Goal: Information Seeking & Learning: Learn about a topic

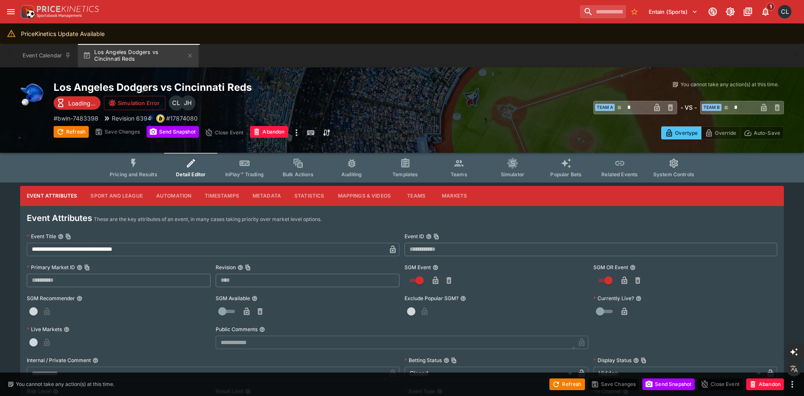
click at [139, 174] on span "Pricing and Results" at bounding box center [134, 174] width 48 height 6
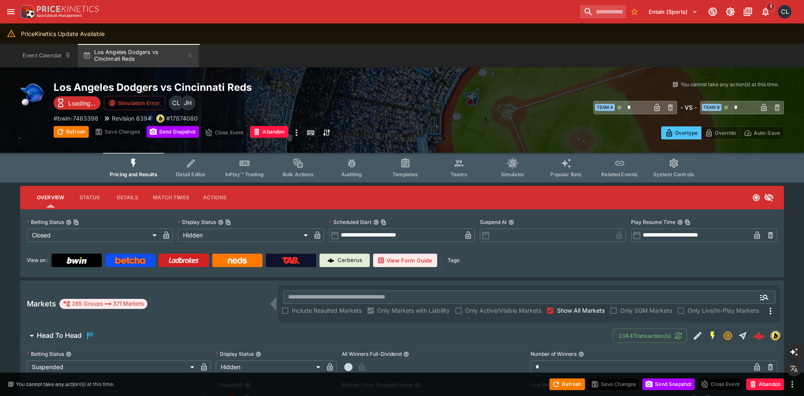
click at [402, 262] on button "View Form Guide" at bounding box center [405, 260] width 64 height 13
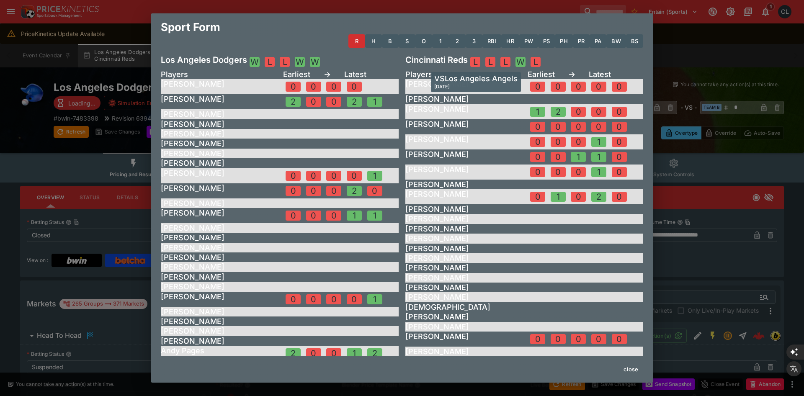
click at [475, 60] on div "L" at bounding box center [475, 62] width 10 height 10
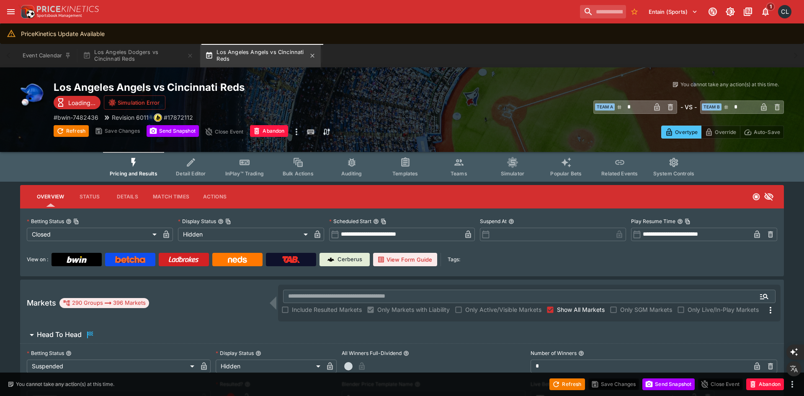
type input "**********"
type input "******"
type input "**********"
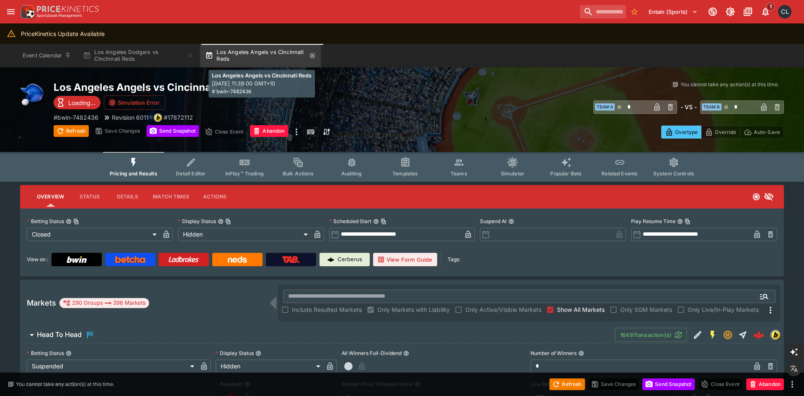
click at [314, 56] on icon "button" at bounding box center [313, 56] width 4 height 4
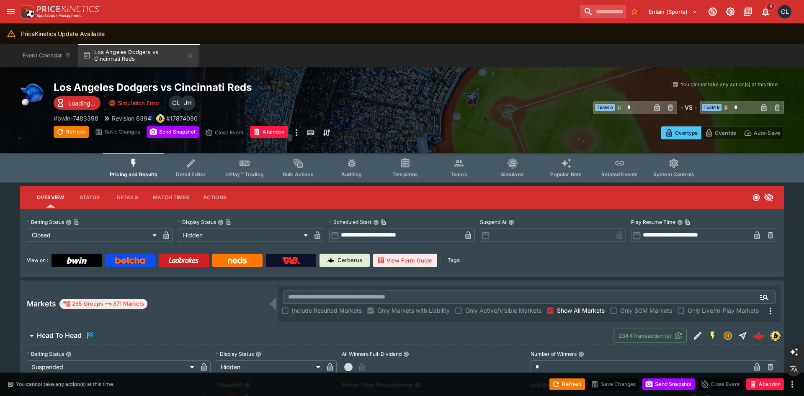
click at [401, 259] on button "View Form Guide" at bounding box center [405, 260] width 64 height 13
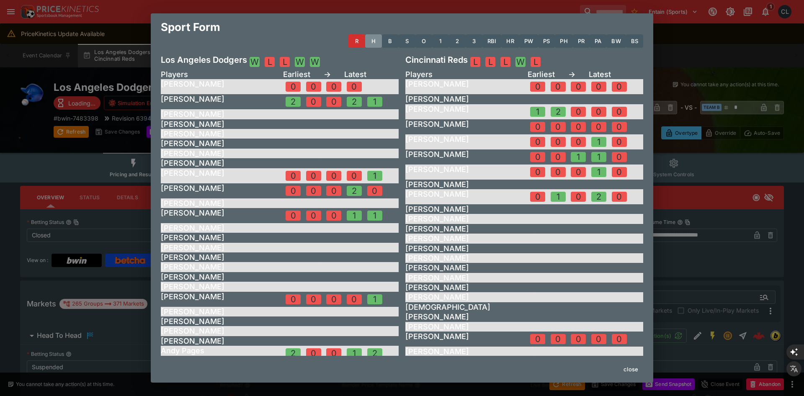
click at [371, 41] on button "H" at bounding box center [373, 40] width 17 height 13
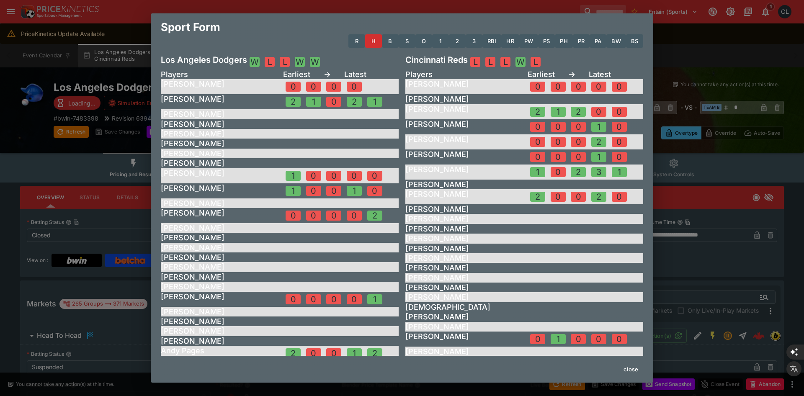
click at [388, 40] on button "B" at bounding box center [390, 40] width 17 height 13
click at [399, 40] on button "S" at bounding box center [407, 40] width 17 height 13
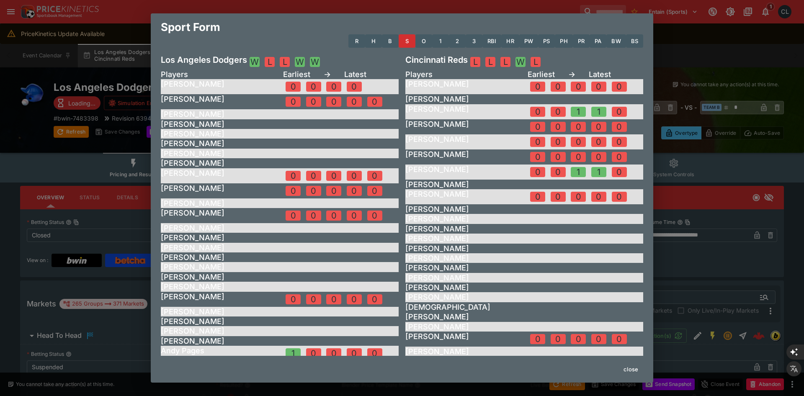
click at [406, 41] on button "S" at bounding box center [407, 40] width 17 height 13
click at [507, 42] on button "HR" at bounding box center [510, 40] width 18 height 13
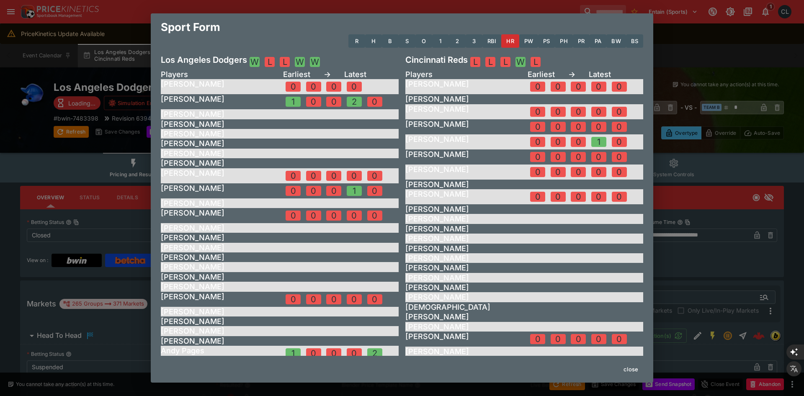
click at [523, 42] on button "PW" at bounding box center [528, 40] width 19 height 13
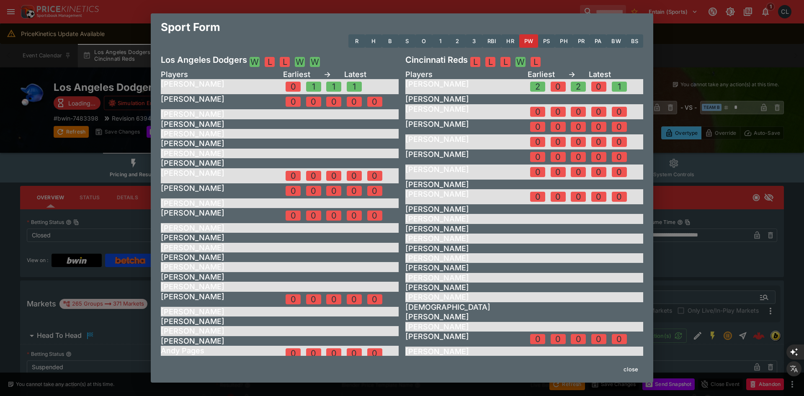
click at [543, 42] on button "PS" at bounding box center [546, 40] width 17 height 13
click at [566, 42] on button "PH" at bounding box center [564, 40] width 18 height 13
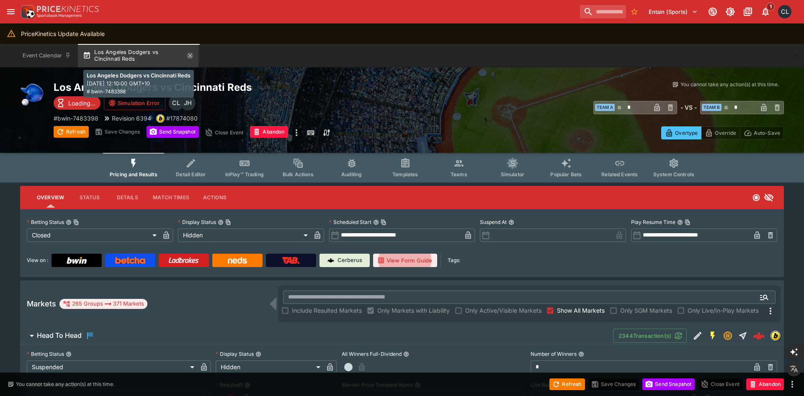
click at [192, 57] on icon "button" at bounding box center [190, 56] width 4 height 4
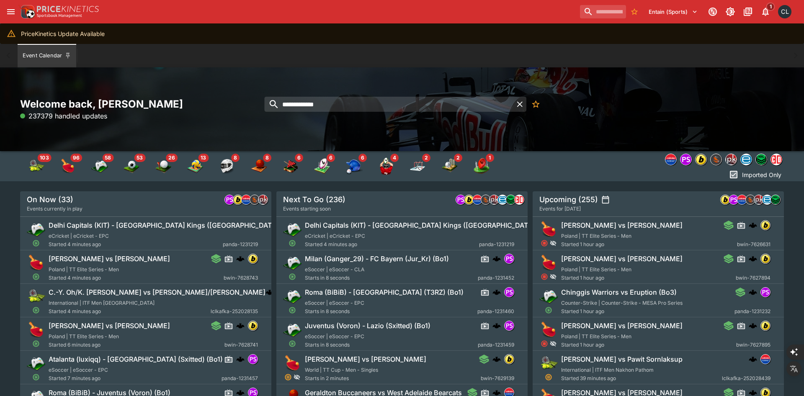
click at [631, 136] on div "**********" at bounding box center [402, 109] width 804 height 84
click at [758, 161] on img "nrl" at bounding box center [761, 159] width 11 height 11
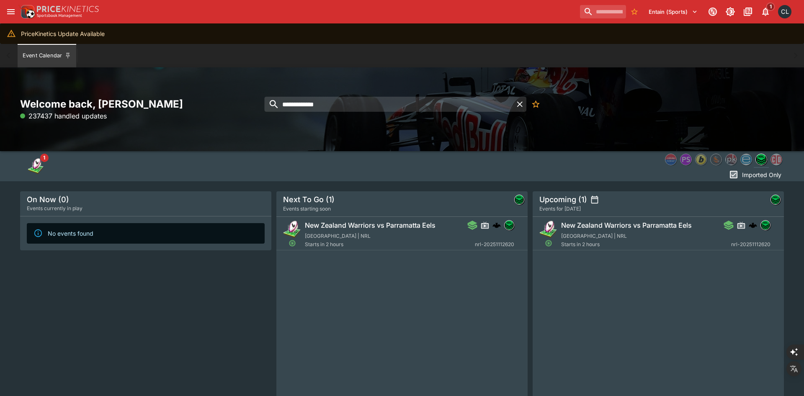
click at [433, 153] on div at bounding box center [418, 159] width 732 height 17
click at [401, 106] on input "**********" at bounding box center [388, 104] width 249 height 15
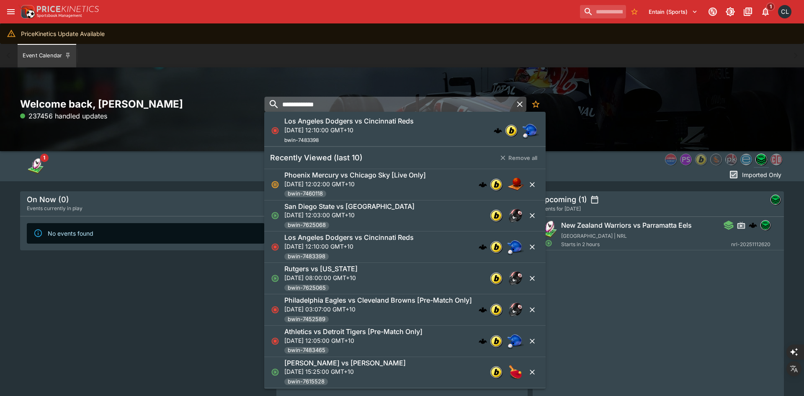
click at [522, 105] on icon "button" at bounding box center [520, 104] width 10 height 10
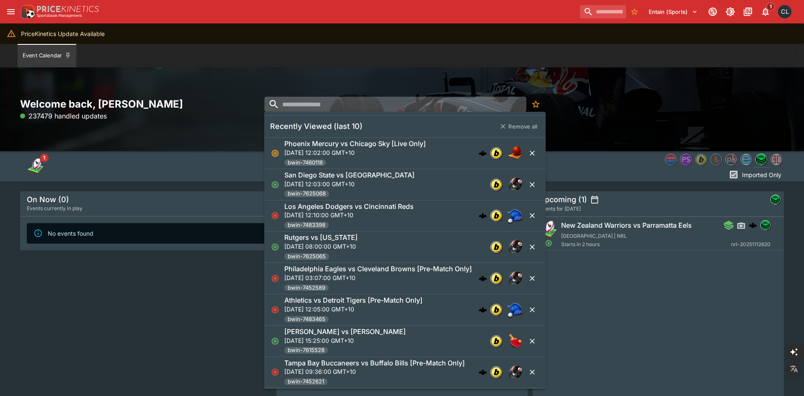
click at [166, 80] on div "Welcome back, Chad Liu 237479 handled updates" at bounding box center [402, 109] width 804 height 84
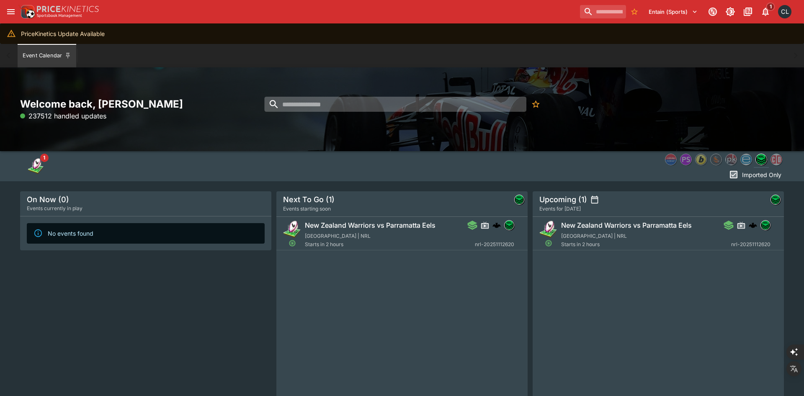
click at [161, 80] on div "Welcome back, Chad Liu 237512 handled updates" at bounding box center [402, 109] width 804 height 84
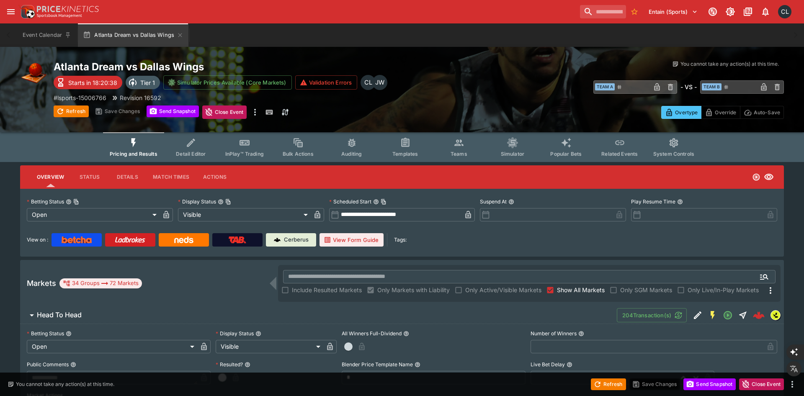
click at [336, 239] on button "View Form Guide" at bounding box center [351, 239] width 64 height 13
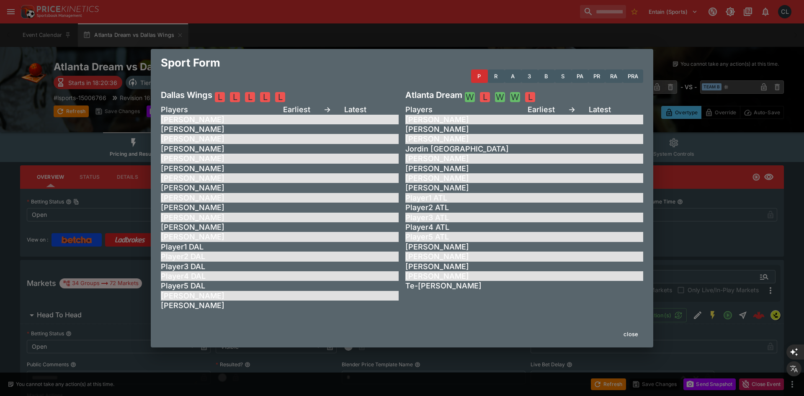
click at [483, 123] on h5 "[PERSON_NAME]" at bounding box center [463, 120] width 116 height 10
click at [497, 94] on div "W" at bounding box center [500, 97] width 10 height 10
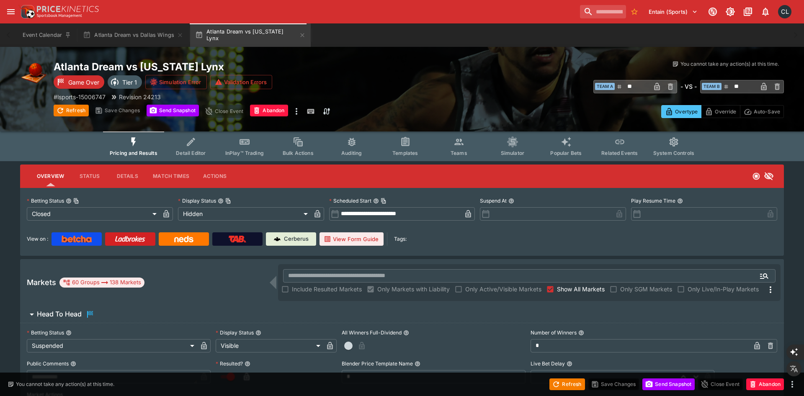
type input "**********"
type input "******"
type input "**********"
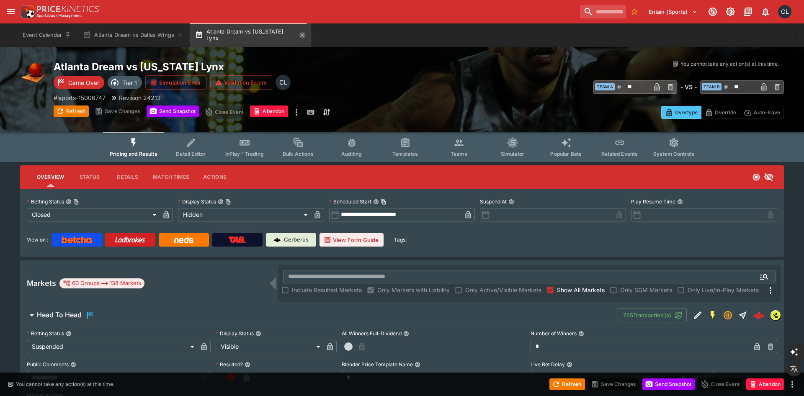
click at [299, 34] on icon "button" at bounding box center [302, 35] width 7 height 7
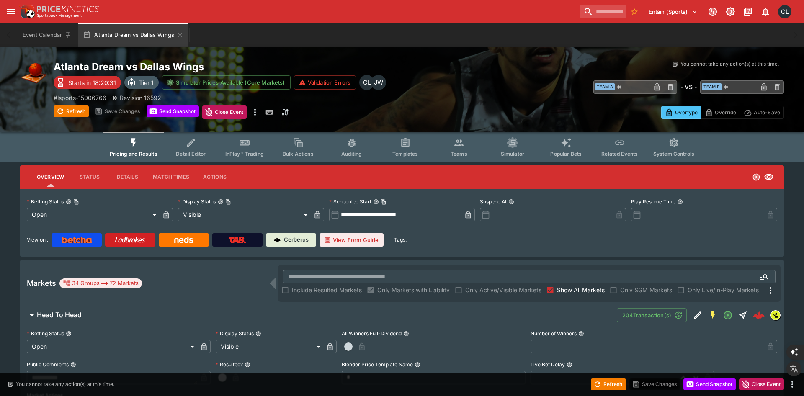
click at [341, 238] on button "View Form Guide" at bounding box center [351, 239] width 64 height 13
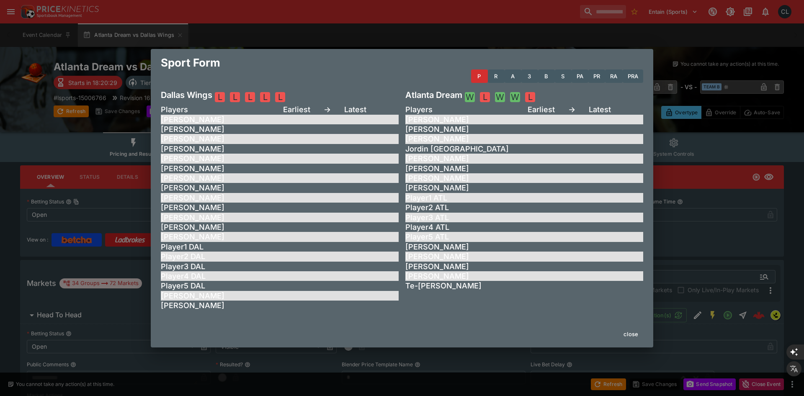
click at [491, 77] on button "R" at bounding box center [496, 75] width 17 height 13
click at [514, 75] on button "A" at bounding box center [512, 75] width 17 height 13
click at [529, 74] on button "3" at bounding box center [529, 75] width 17 height 13
click at [291, 116] on div "[PERSON_NAME]" at bounding box center [280, 120] width 238 height 10
click at [312, 131] on div "[PERSON_NAME]" at bounding box center [280, 129] width 238 height 10
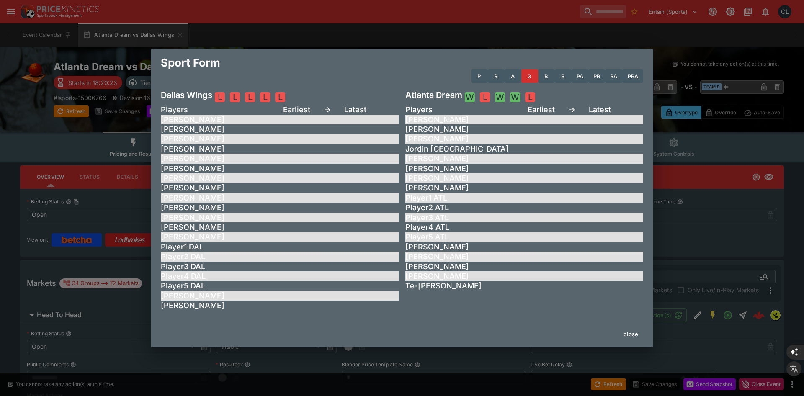
click at [476, 75] on button "P" at bounding box center [479, 75] width 17 height 13
click at [634, 76] on button "PRA" at bounding box center [633, 75] width 21 height 13
click at [607, 79] on button "RA" at bounding box center [613, 75] width 17 height 13
click at [589, 79] on button "PR" at bounding box center [596, 75] width 17 height 13
click at [563, 79] on button "S" at bounding box center [563, 75] width 17 height 13
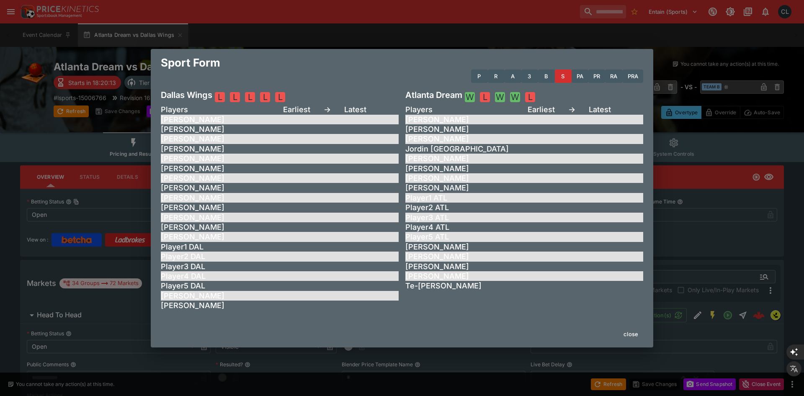
click at [527, 168] on div "[PERSON_NAME]" at bounding box center [524, 169] width 238 height 10
click at [494, 269] on h5 "[PERSON_NAME]" at bounding box center [463, 267] width 116 height 10
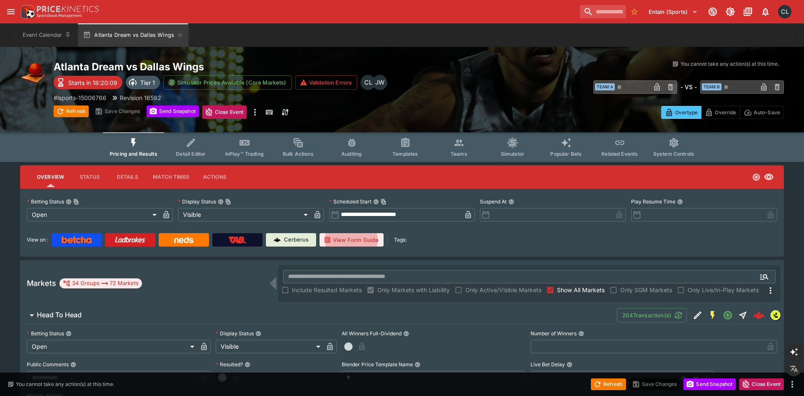
click at [507, 231] on div "View on : Cerberus View Form Guide Tags:" at bounding box center [402, 236] width 750 height 20
click at [453, 143] on icon "Event type filters" at bounding box center [458, 142] width 11 height 11
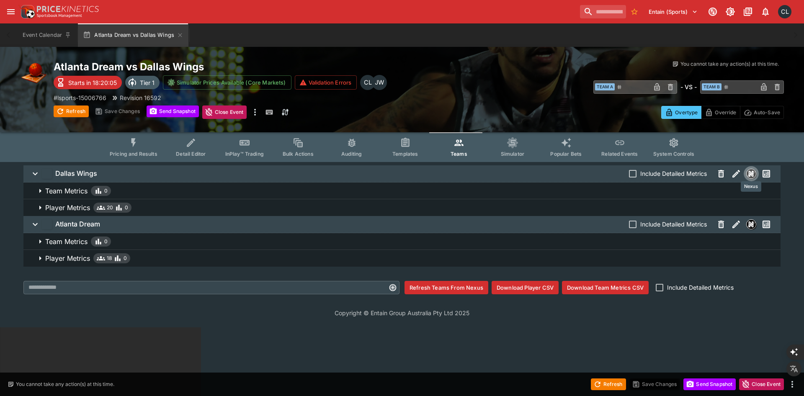
click at [753, 174] on img "Nexus" at bounding box center [750, 173] width 9 height 9
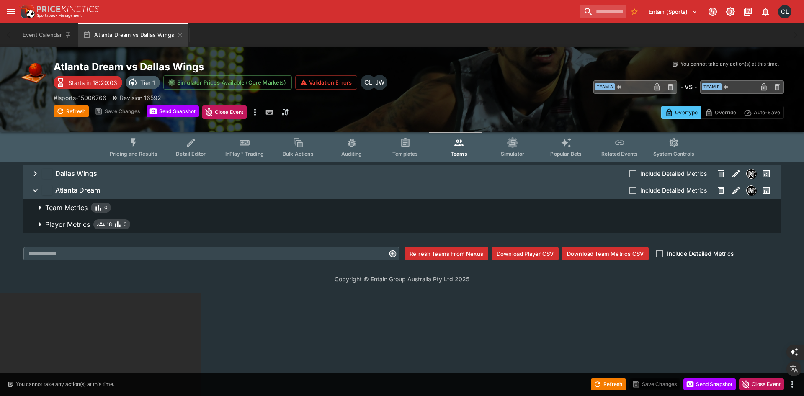
click at [73, 174] on h6 "Dallas Wings" at bounding box center [76, 173] width 42 height 9
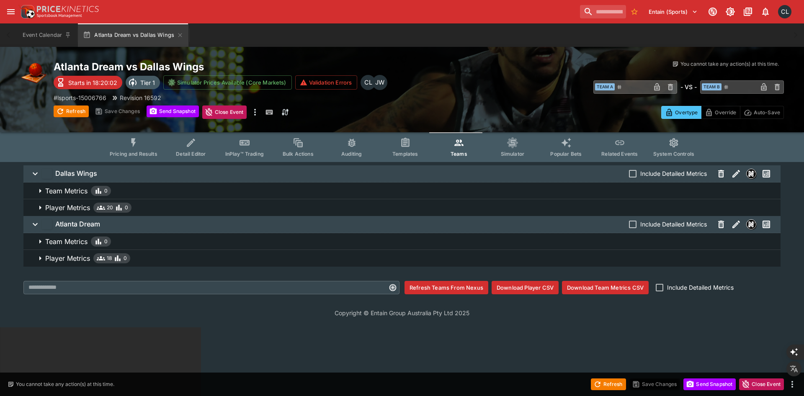
click at [75, 212] on p "Player Metrics" at bounding box center [67, 208] width 45 height 10
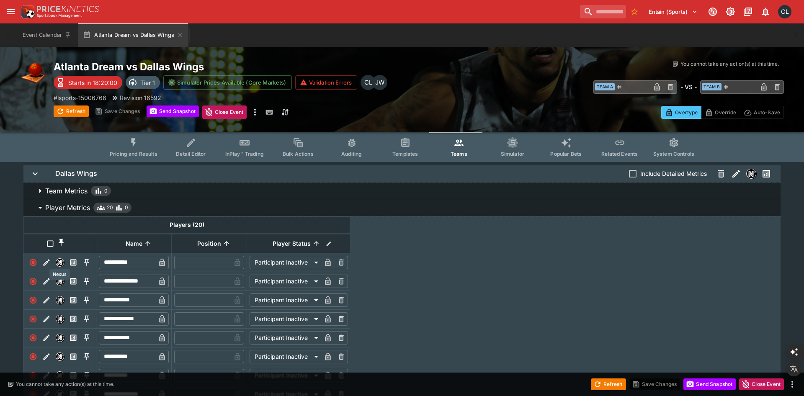
click at [62, 264] on img "Nexus" at bounding box center [60, 263] width 8 height 8
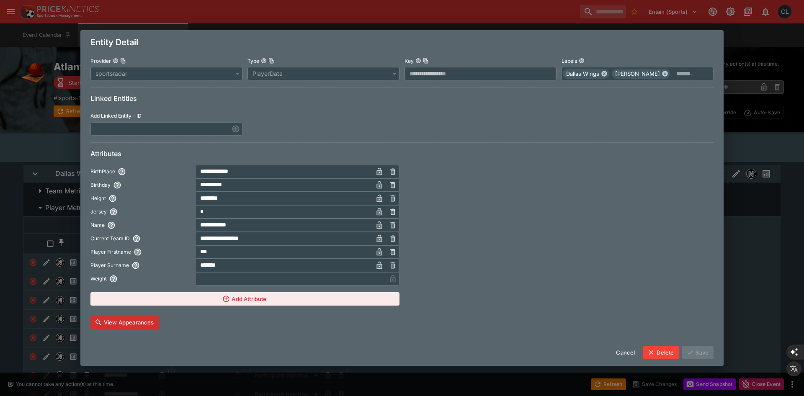
click at [118, 325] on button "View Appearances" at bounding box center [124, 322] width 69 height 13
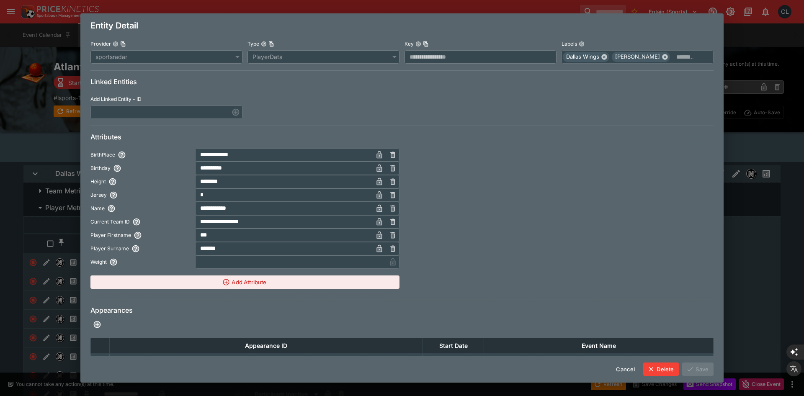
scroll to position [80, 0]
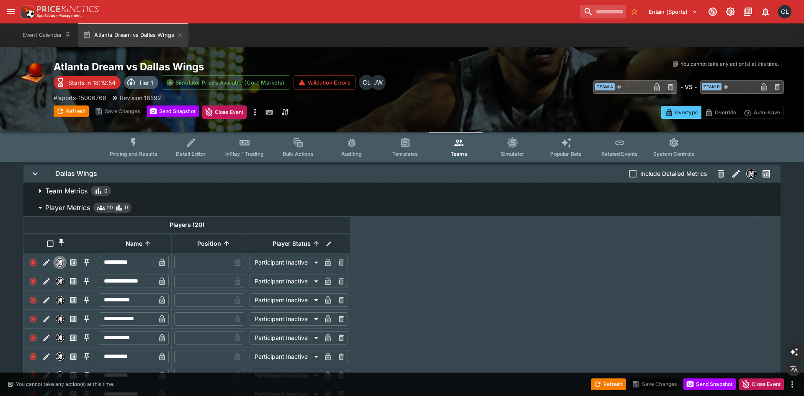
click at [147, 155] on span "Pricing and Results" at bounding box center [134, 154] width 48 height 6
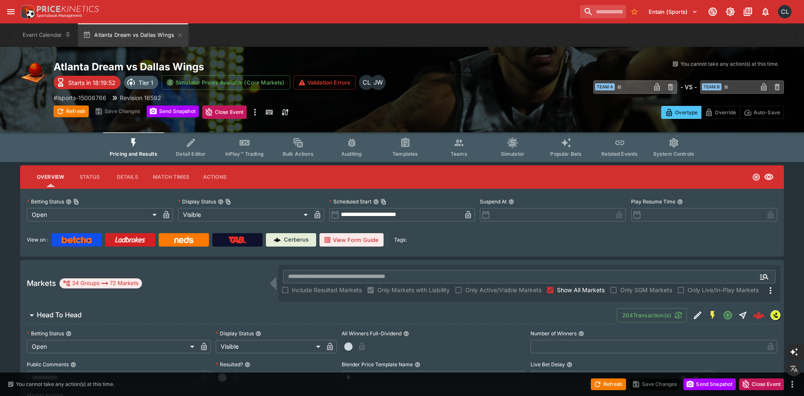
click at [353, 240] on button "View Form Guide" at bounding box center [351, 239] width 64 height 13
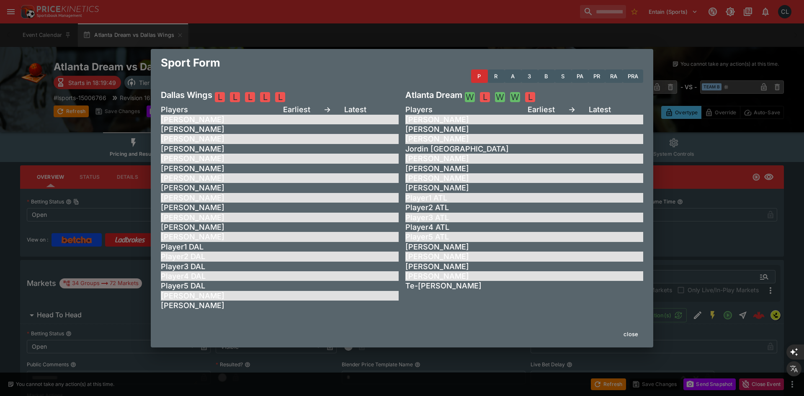
click at [301, 120] on div "[PERSON_NAME]" at bounding box center [280, 120] width 238 height 10
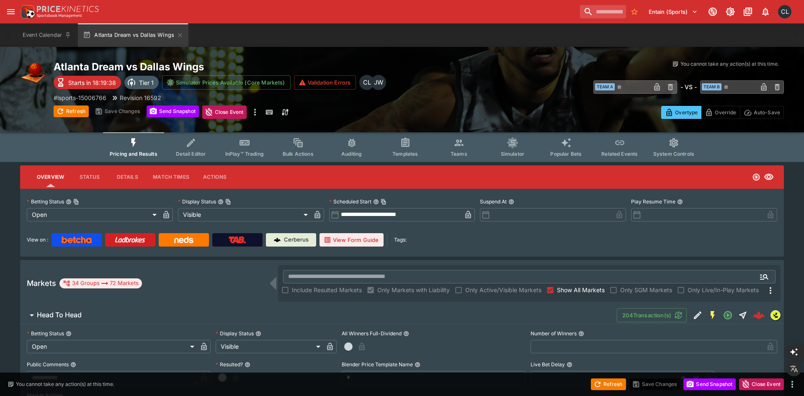
click at [434, 93] on div "​ Team A ​ - VS - ​ Team B ​" at bounding box center [601, 86] width 365 height 19
click at [441, 237] on div "View on : Cerberus View Form Guide Tags:" at bounding box center [402, 239] width 750 height 13
click at [460, 149] on button "Teams" at bounding box center [459, 147] width 54 height 30
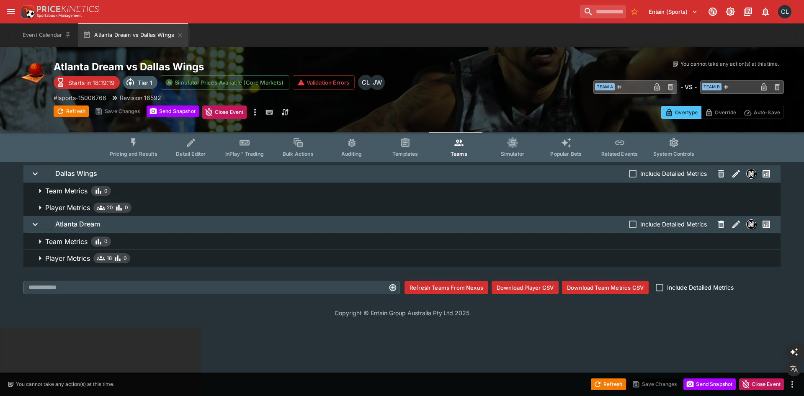
click at [425, 208] on span "Player Metrics 20 0" at bounding box center [409, 208] width 728 height 10
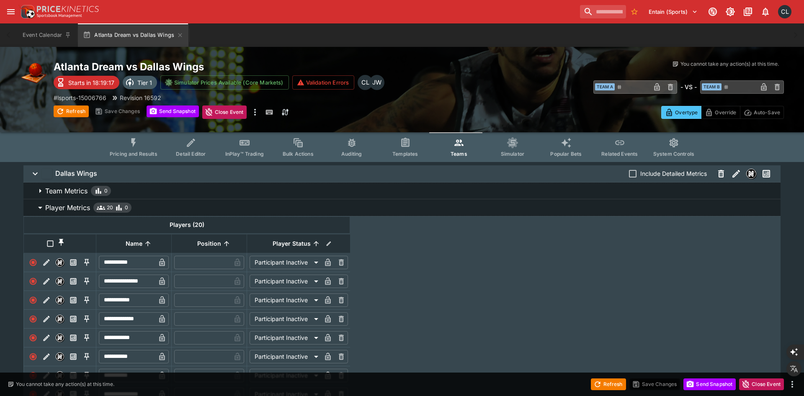
click at [433, 206] on span "Player Metrics 20 0" at bounding box center [409, 208] width 728 height 10
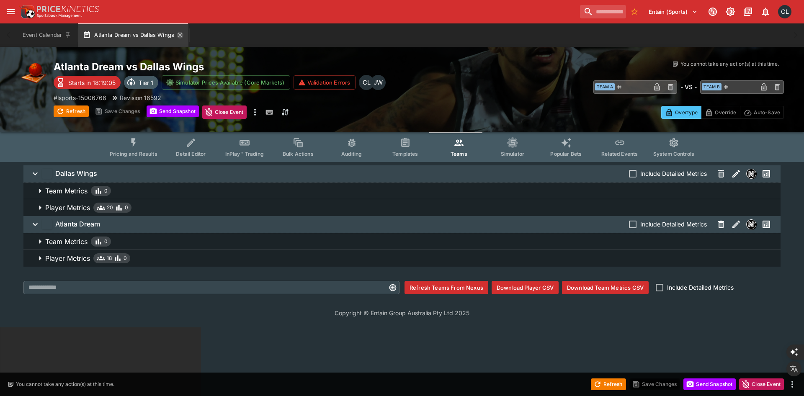
click at [178, 35] on icon "button" at bounding box center [180, 35] width 7 height 7
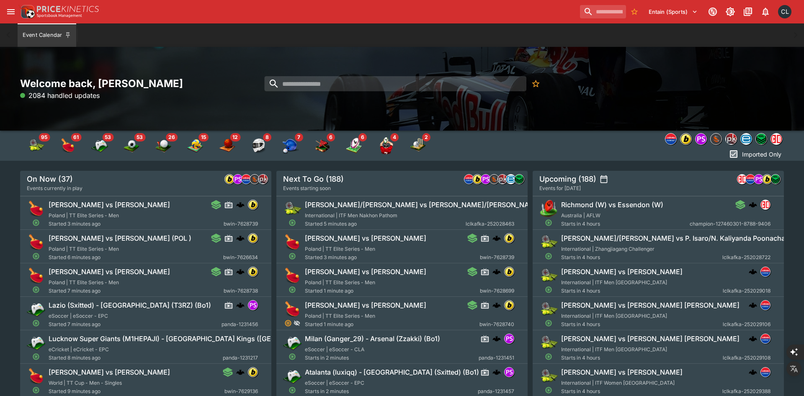
click at [654, 102] on div "Welcome back, [PERSON_NAME] 2084 handled updates" at bounding box center [402, 89] width 804 height 84
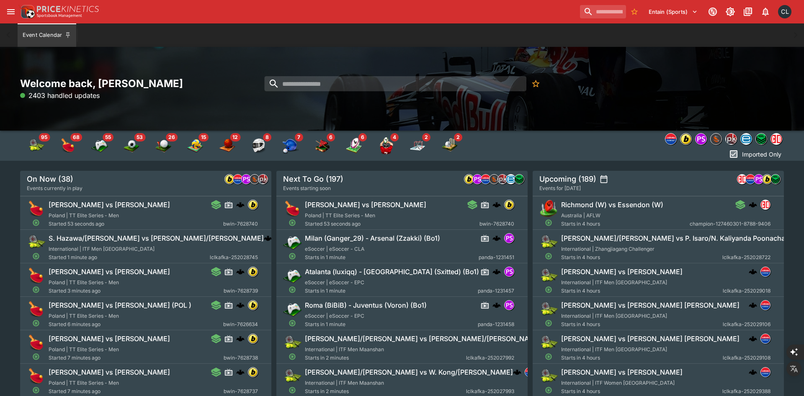
click at [726, 87] on div "Welcome back, [PERSON_NAME] 2403 handled updates" at bounding box center [402, 89] width 764 height 24
click at [694, 100] on div "Welcome back, [PERSON_NAME] 2560 handled updates" at bounding box center [402, 89] width 764 height 24
